Goal: Navigation & Orientation: Understand site structure

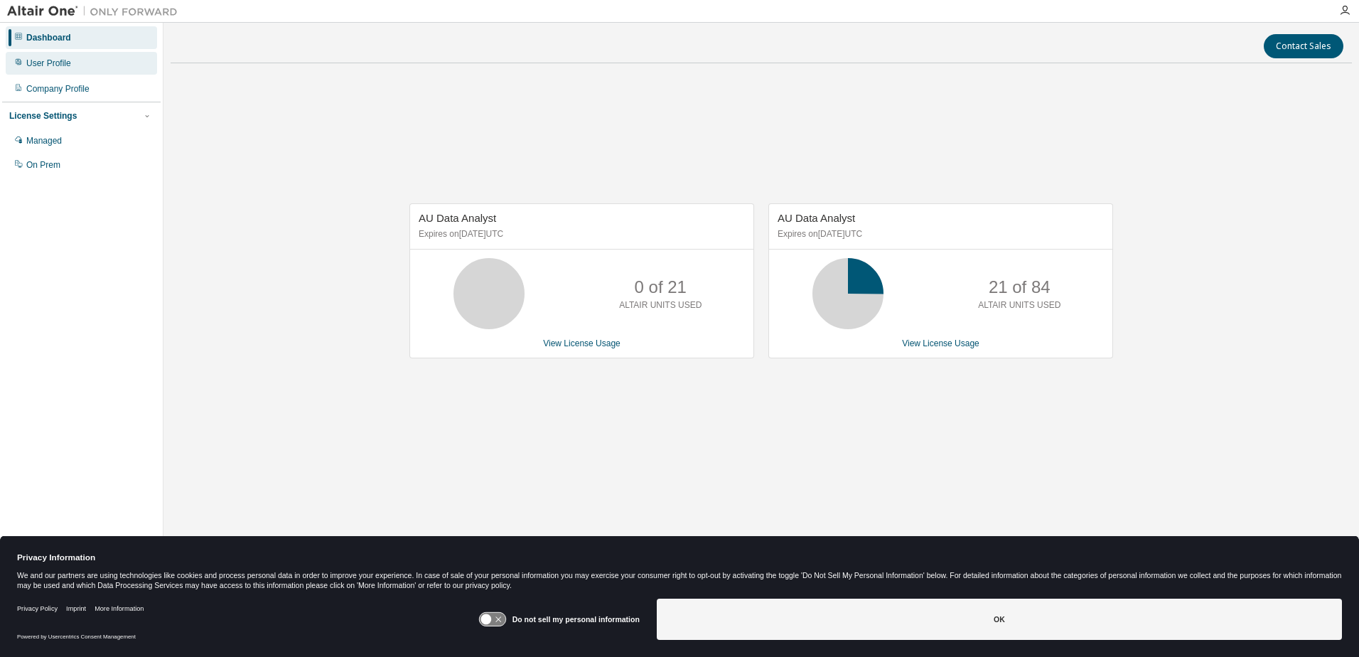
click at [62, 64] on div "User Profile" at bounding box center [48, 63] width 45 height 11
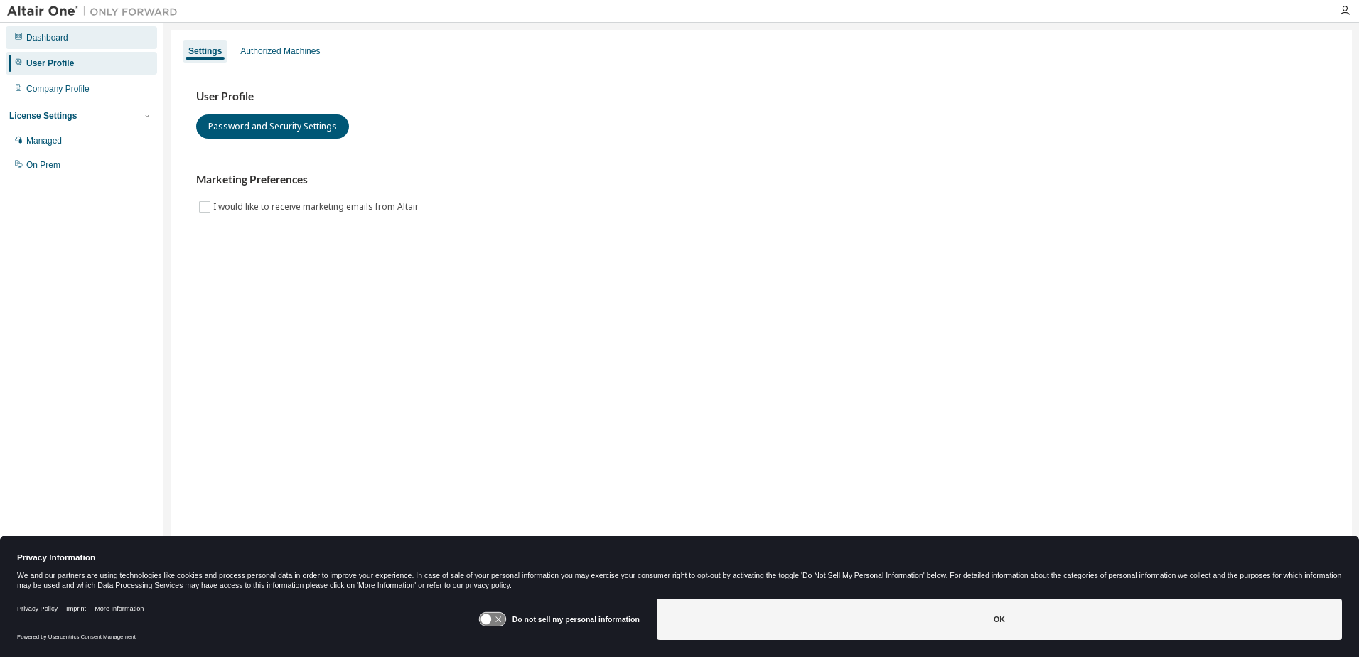
click at [51, 36] on div "Dashboard" at bounding box center [47, 37] width 42 height 11
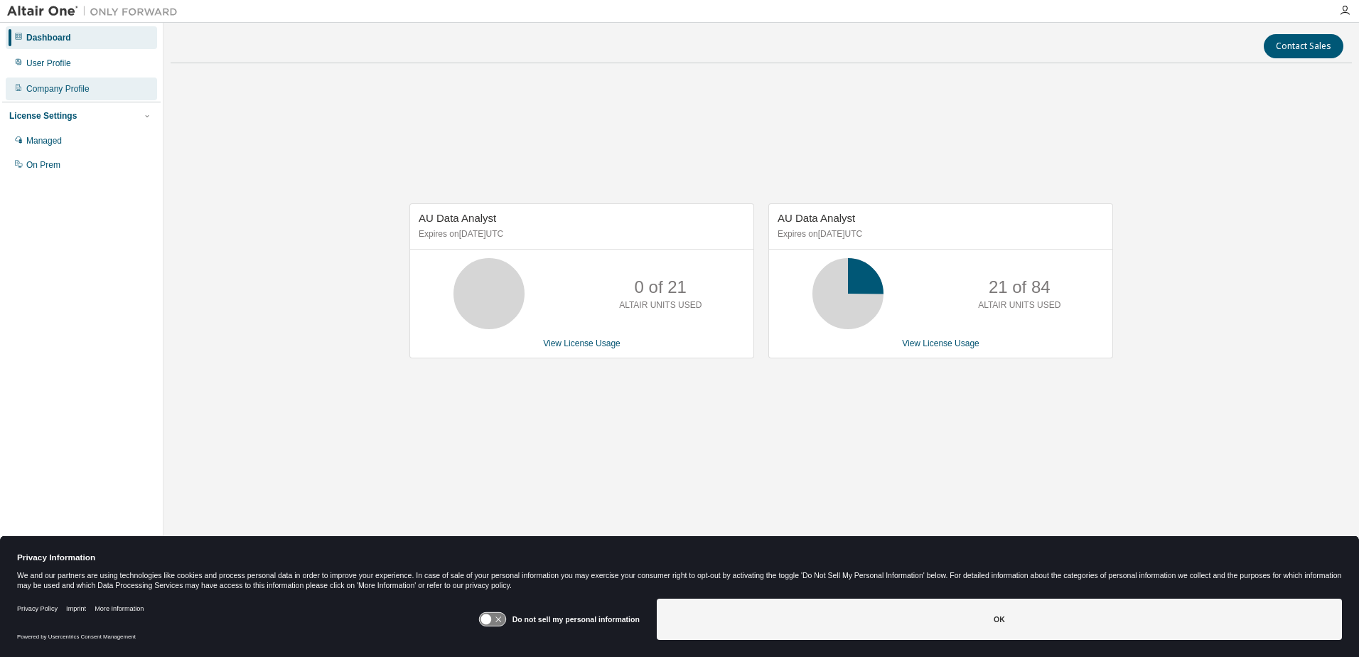
click at [48, 91] on div "Company Profile" at bounding box center [57, 88] width 63 height 11
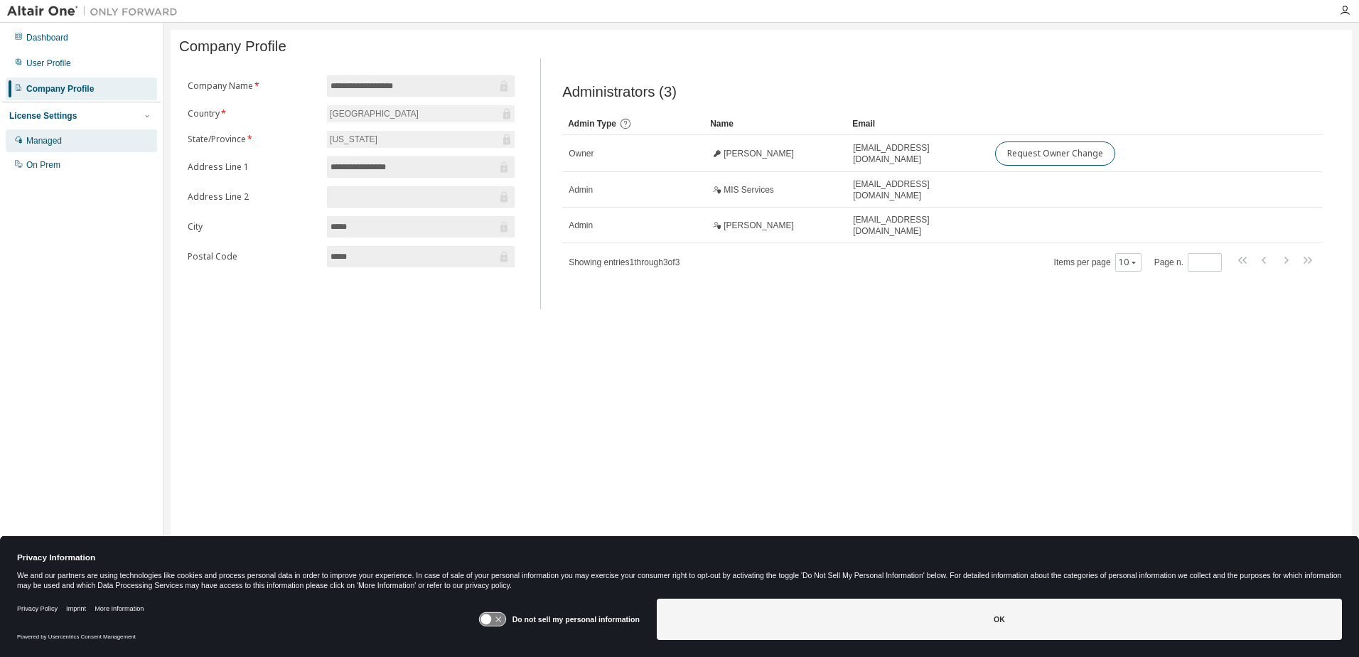
click at [48, 142] on div "Managed" at bounding box center [44, 140] width 36 height 11
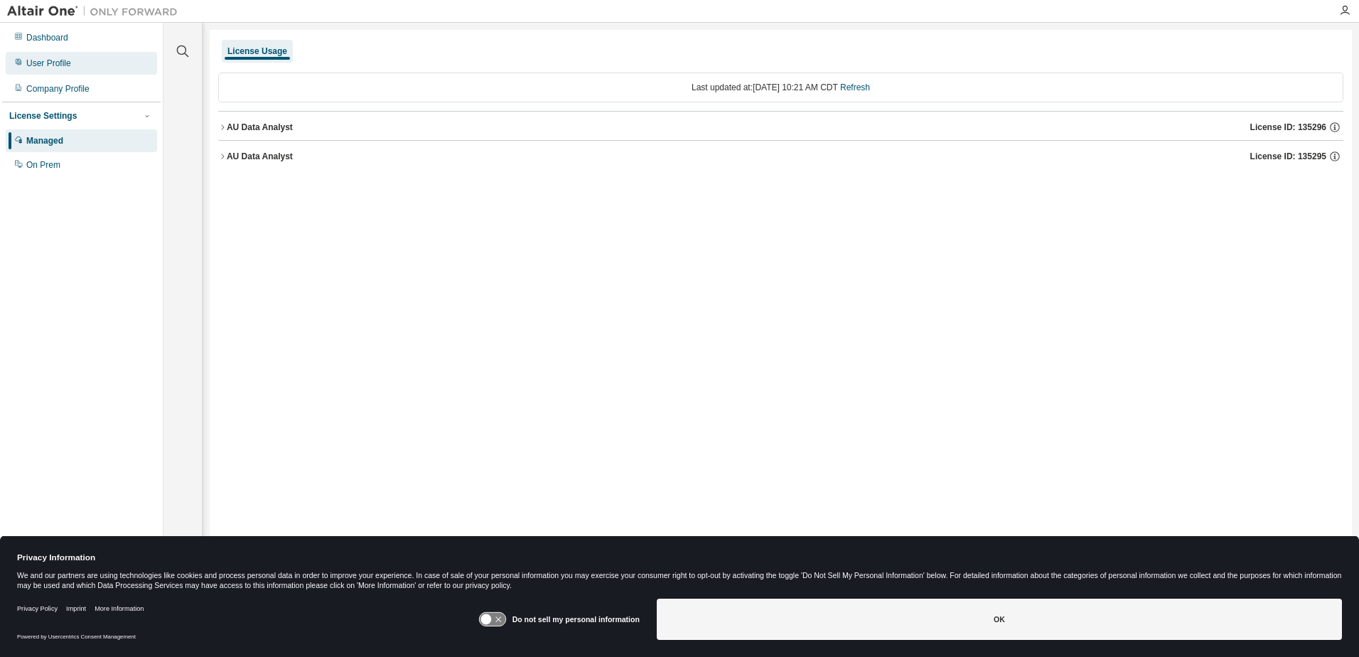
click at [50, 60] on div "User Profile" at bounding box center [48, 63] width 45 height 11
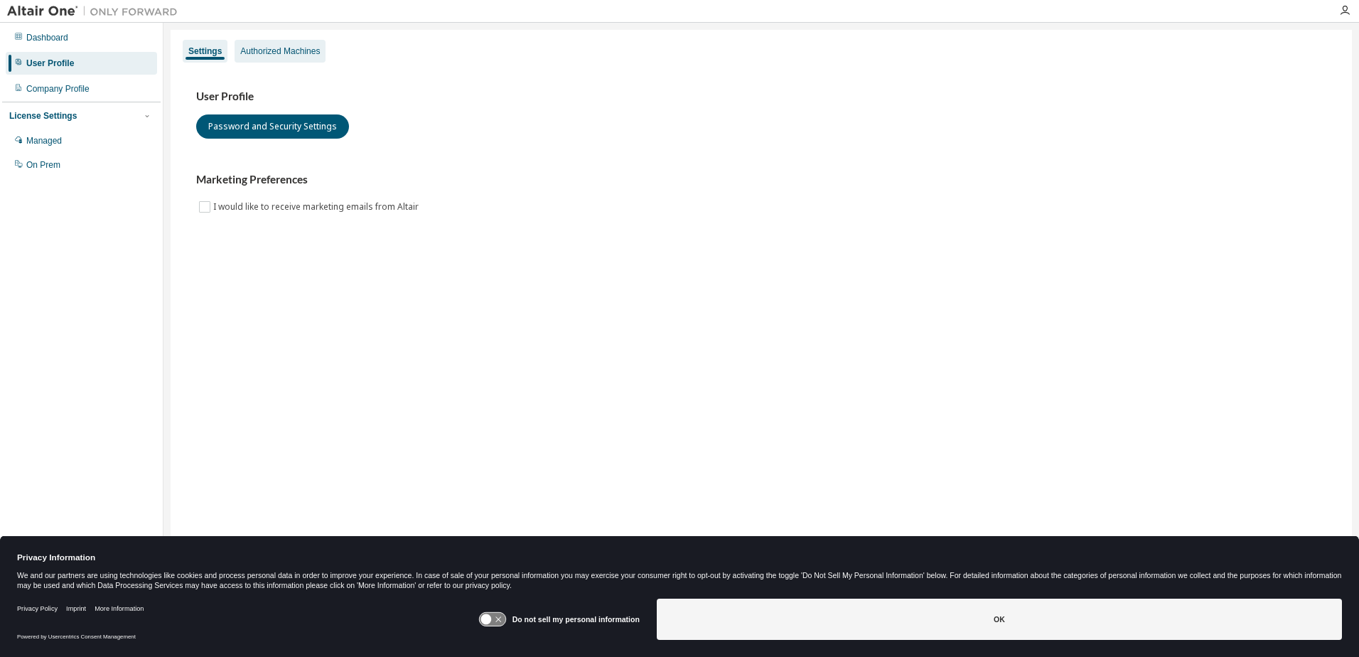
click at [306, 40] on div "Authorized Machines" at bounding box center [280, 51] width 91 height 23
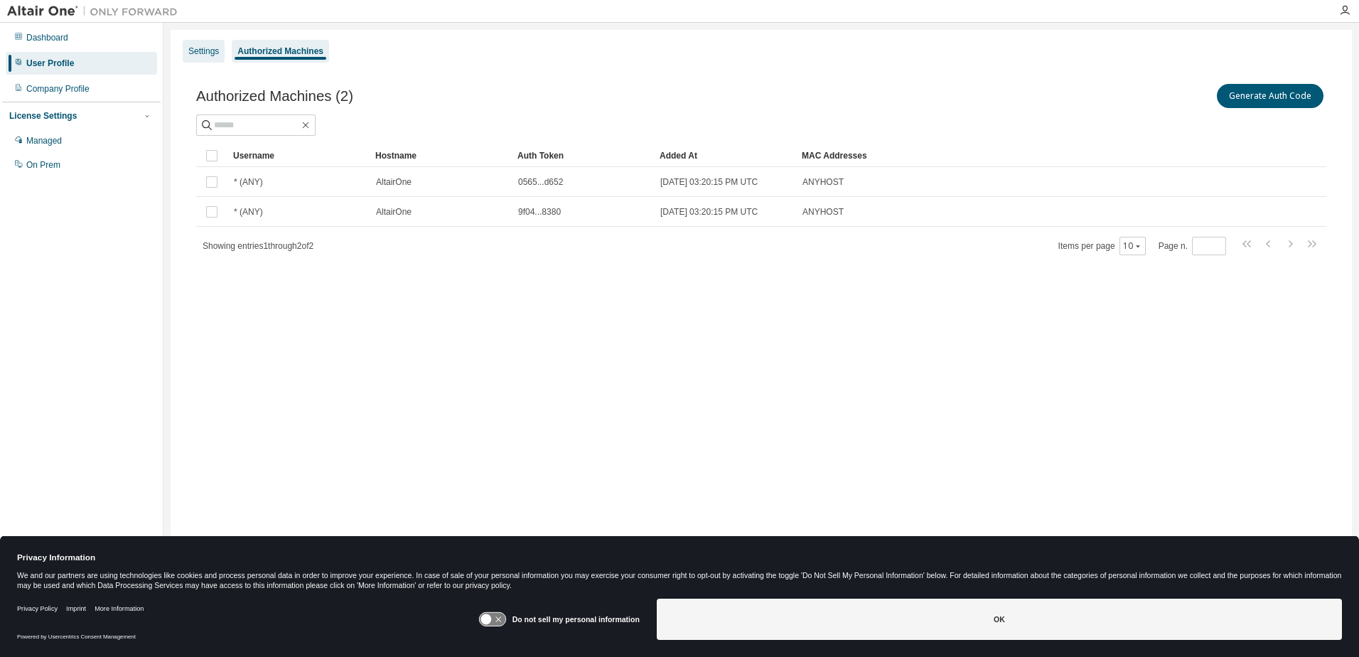
click at [193, 48] on div "Settings" at bounding box center [203, 50] width 31 height 11
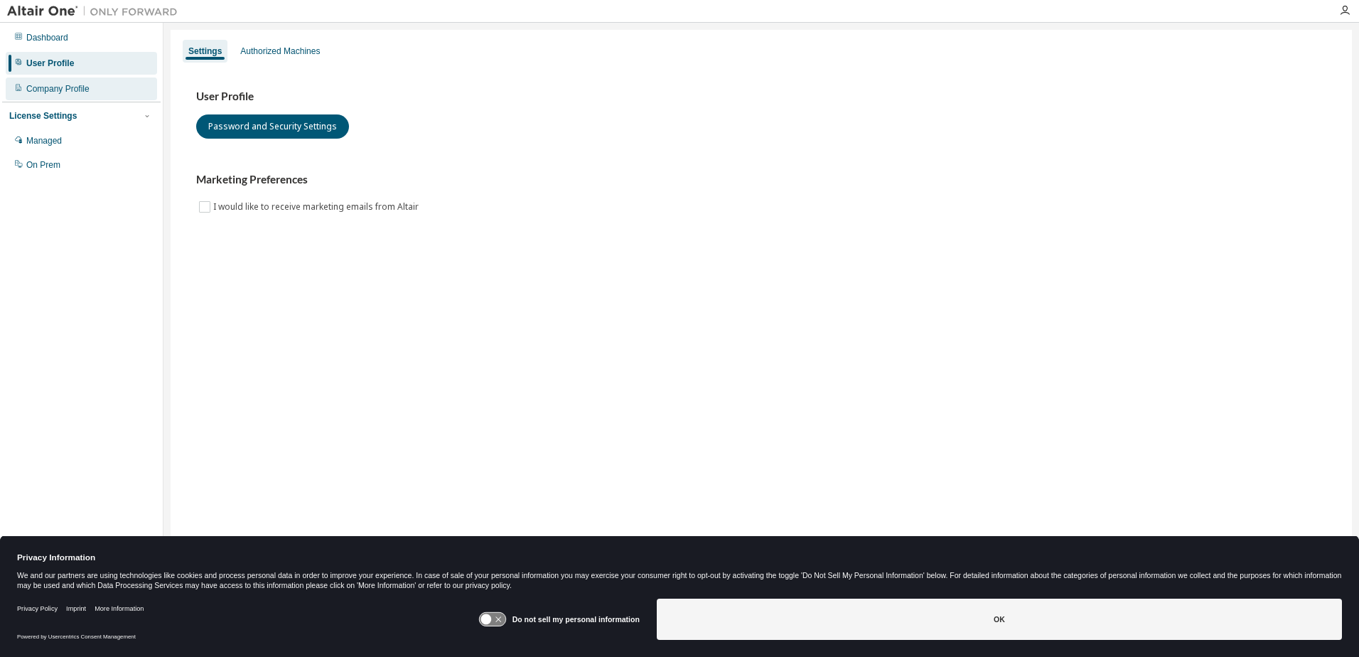
click at [66, 91] on div "Company Profile" at bounding box center [57, 88] width 63 height 11
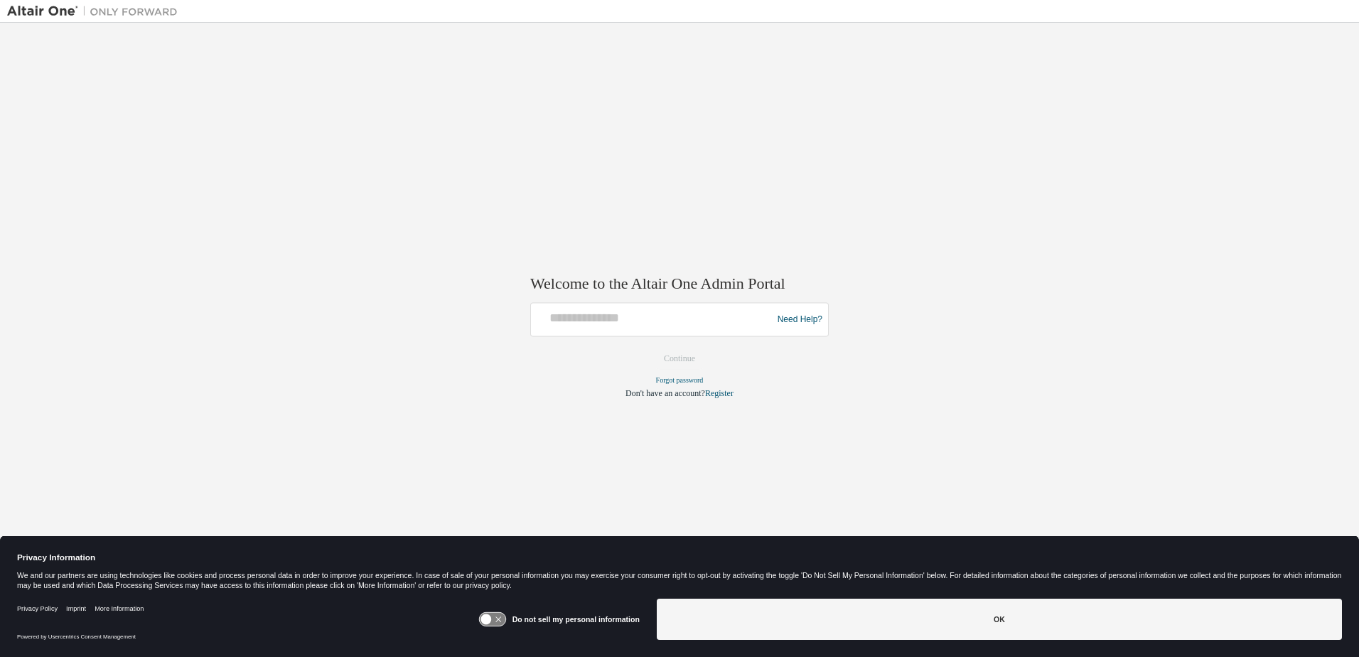
drag, startPoint x: 607, startPoint y: 152, endPoint x: 567, endPoint y: 113, distance: 55.8
click at [607, 152] on div "Welcome to the Altair One Admin Portal Need Help? Please make sure that you pro…" at bounding box center [679, 319] width 1345 height 579
